Goal: Information Seeking & Learning: Learn about a topic

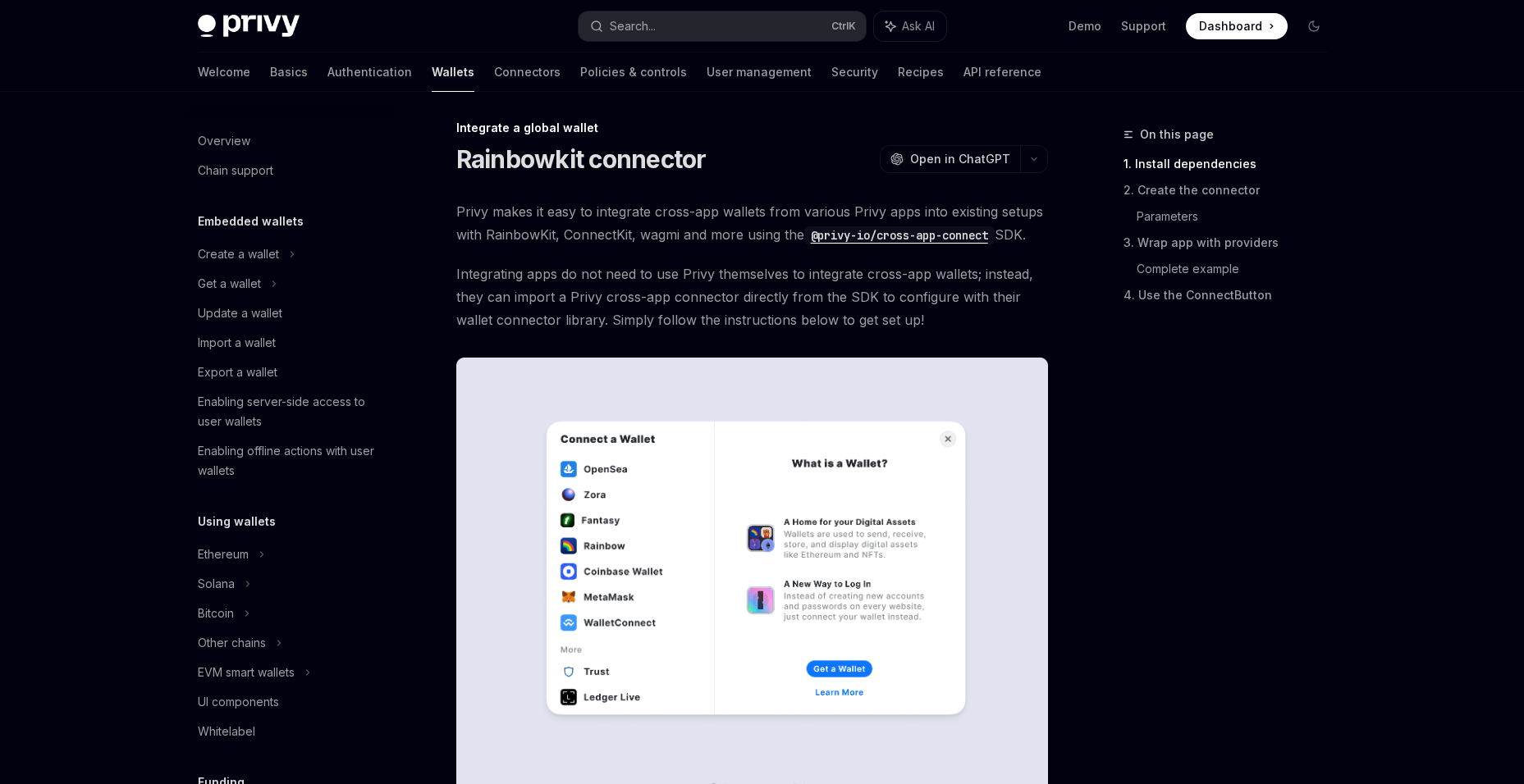
scroll to position [812, 0]
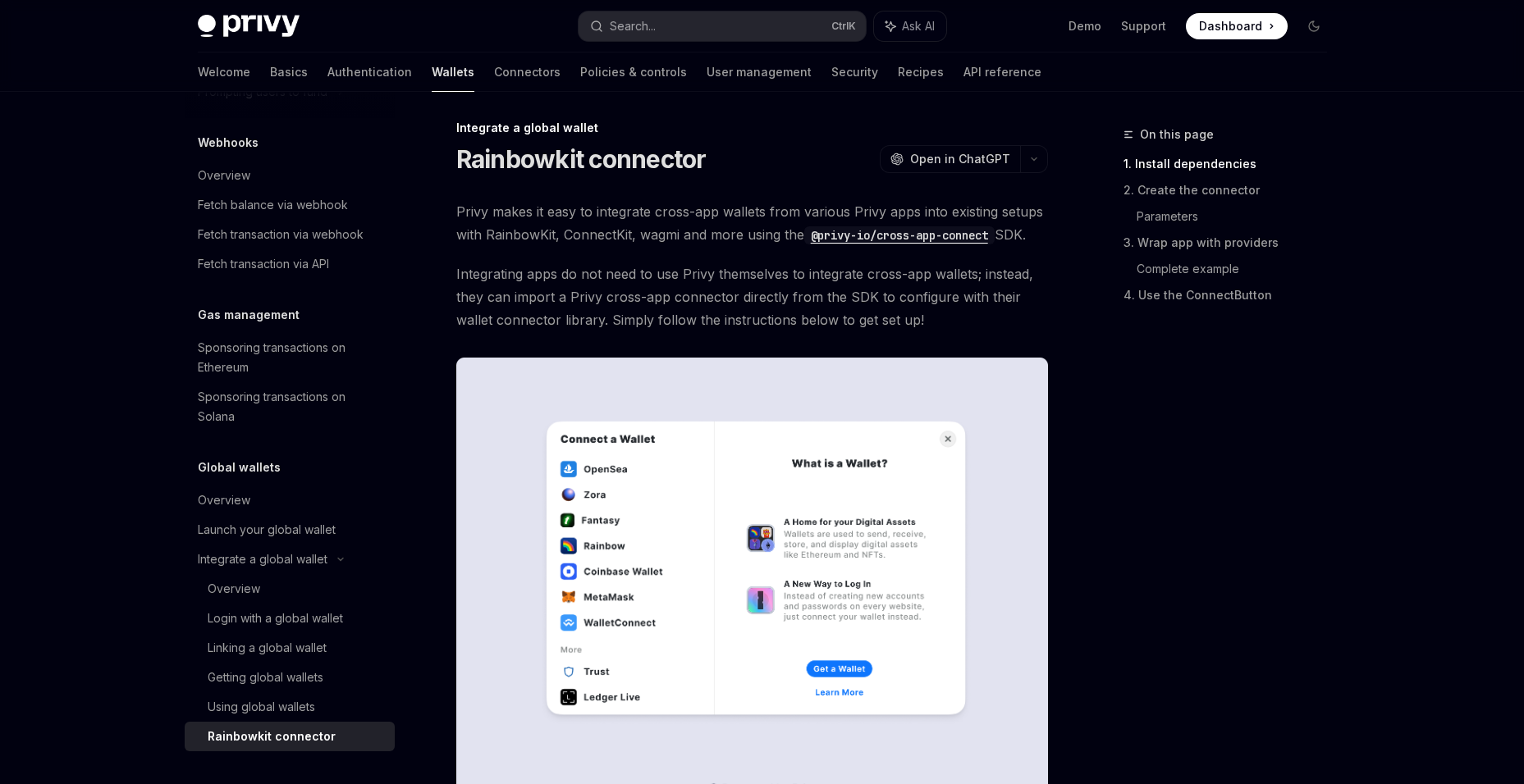
click at [951, 242] on code "@privy-io/cross-app-connect" at bounding box center [899, 235] width 190 height 18
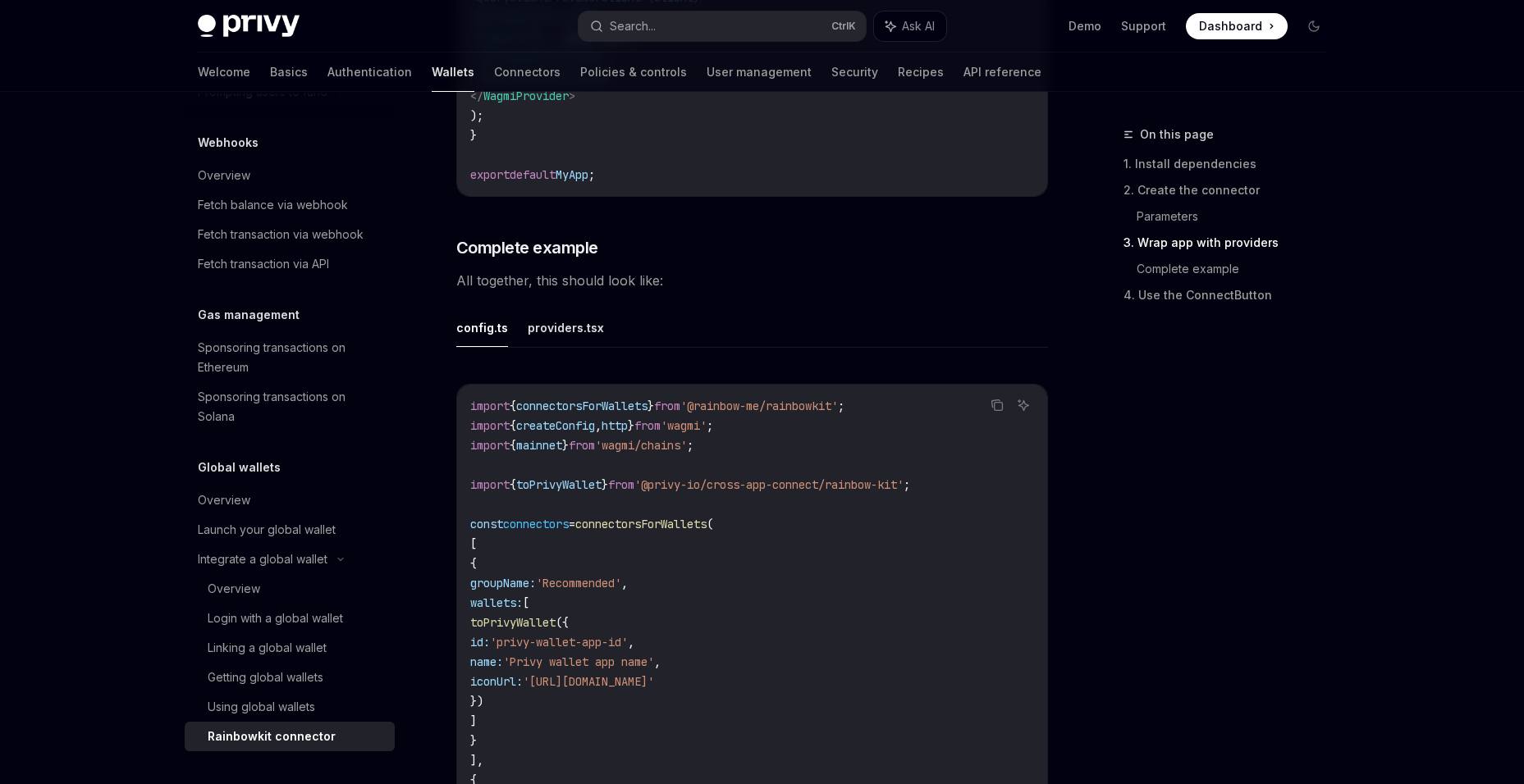
scroll to position [2473, 0]
